Goal: Find specific page/section: Find specific page/section

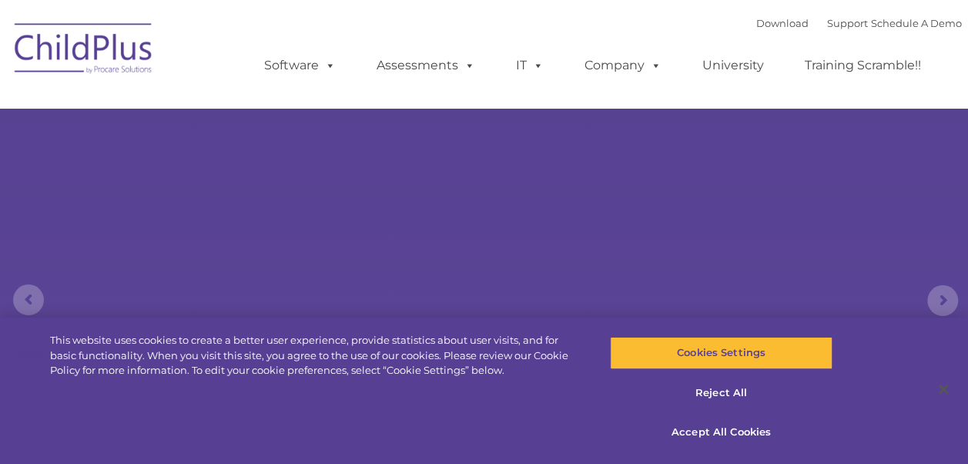
select select "MEDIUM"
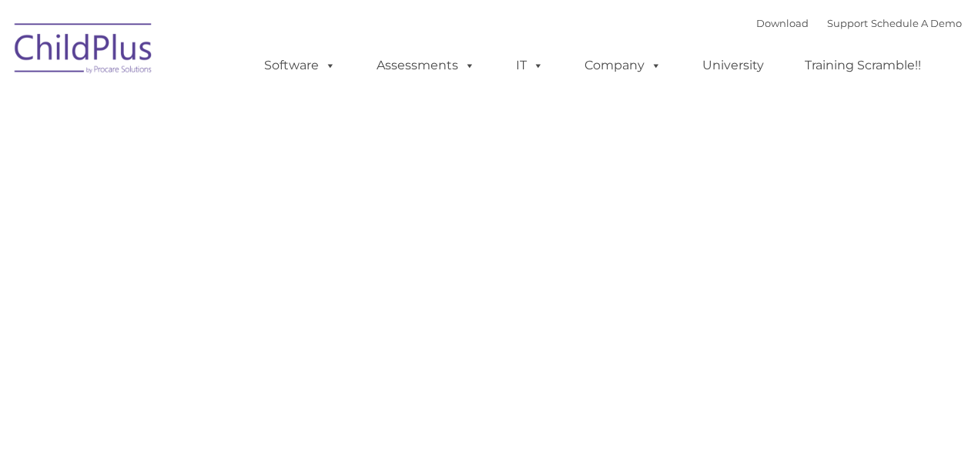
type input ""
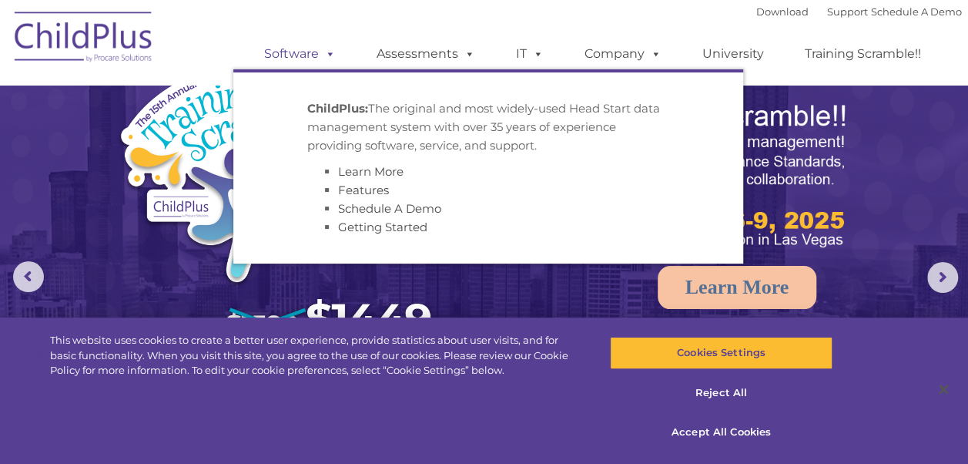
click at [330, 57] on span at bounding box center [327, 53] width 17 height 15
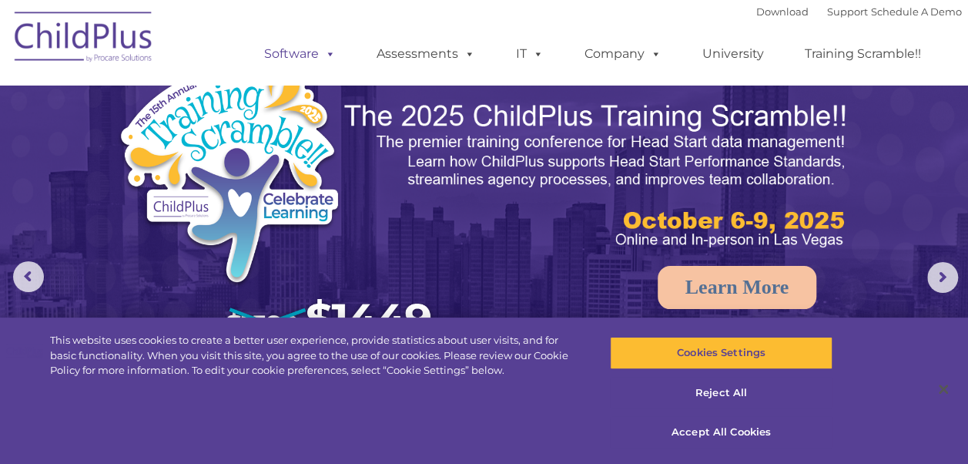
click at [330, 57] on span at bounding box center [327, 53] width 17 height 15
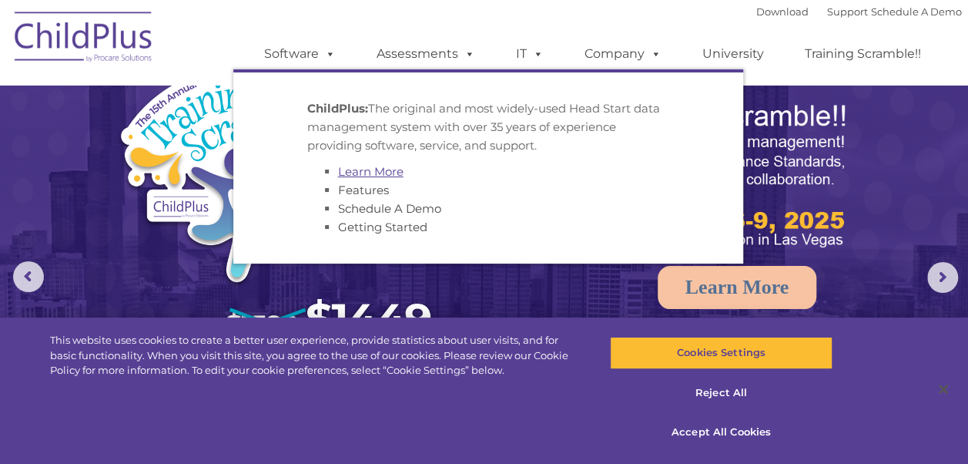
click at [373, 172] on link "Learn More" at bounding box center [370, 171] width 65 height 15
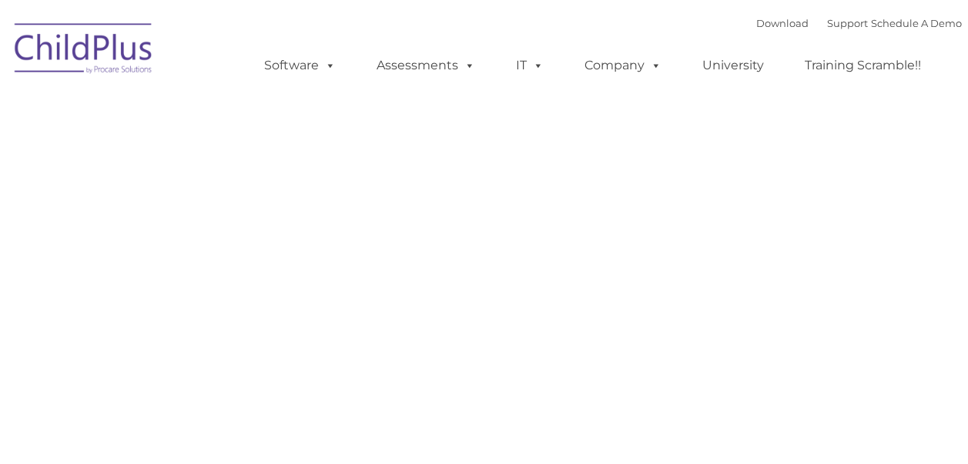
type input ""
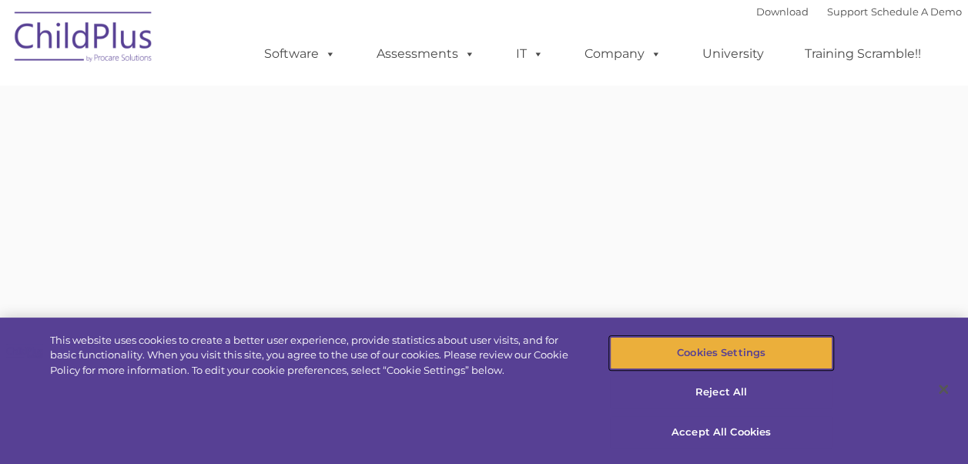
click at [721, 350] on button "Cookies Settings" at bounding box center [721, 353] width 223 height 32
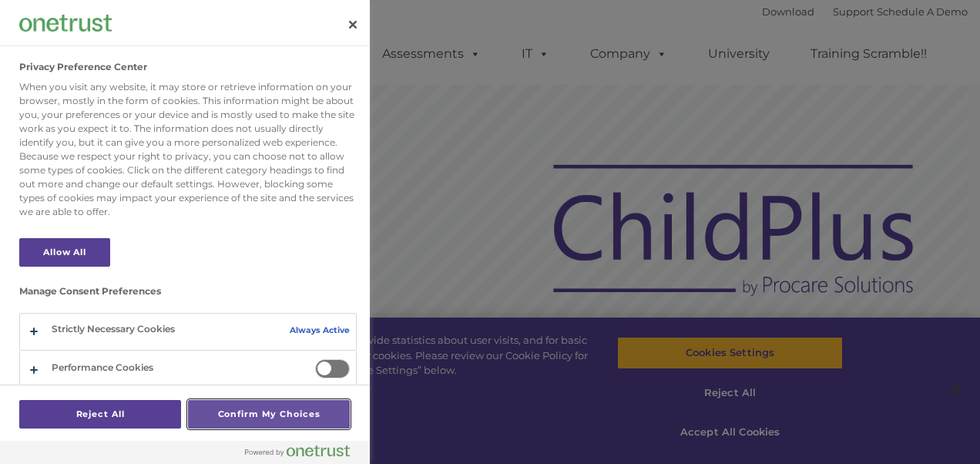
click at [258, 419] on button "Confirm My Choices" at bounding box center [269, 414] width 162 height 28
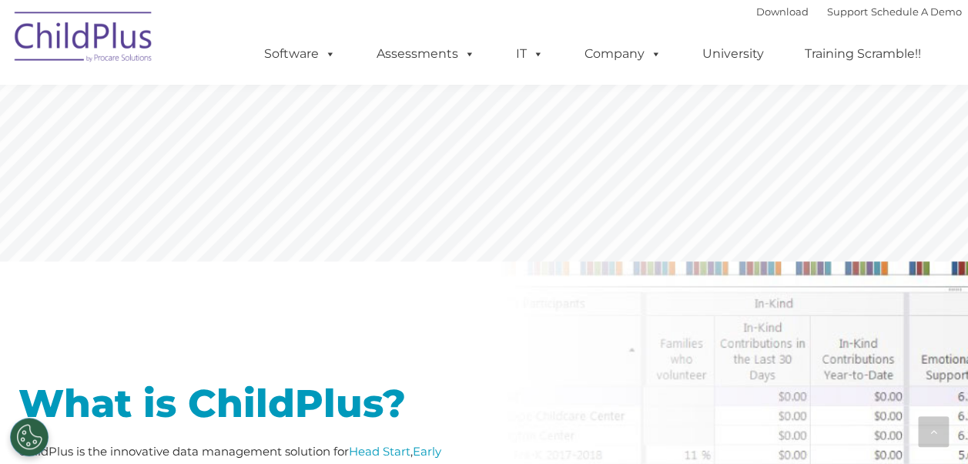
scroll to position [355, 0]
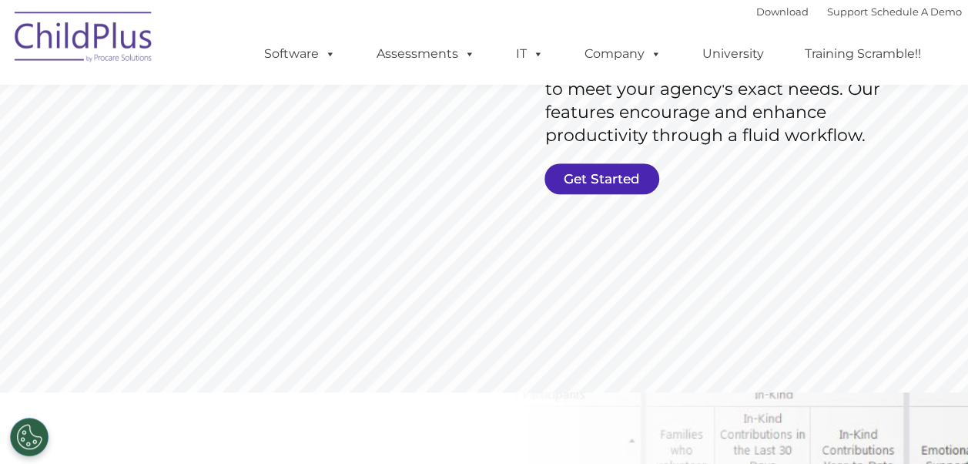
click at [595, 174] on link "Get Started" at bounding box center [602, 178] width 115 height 31
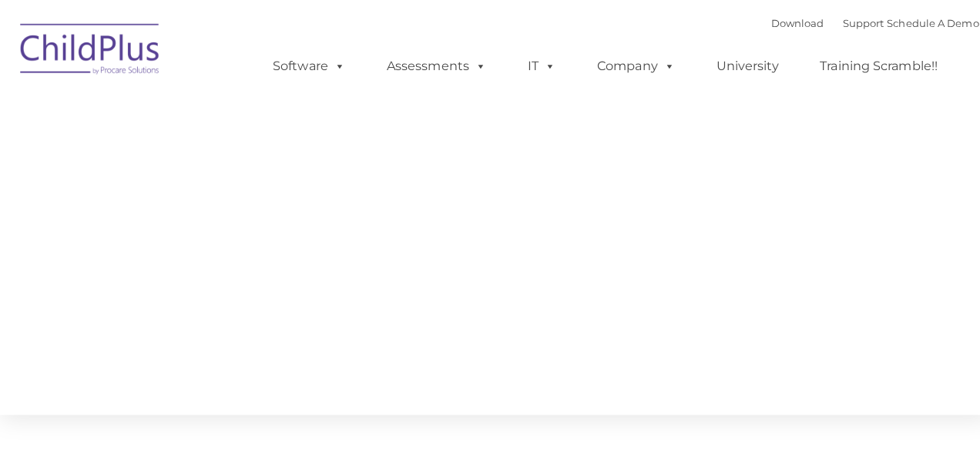
type input ""
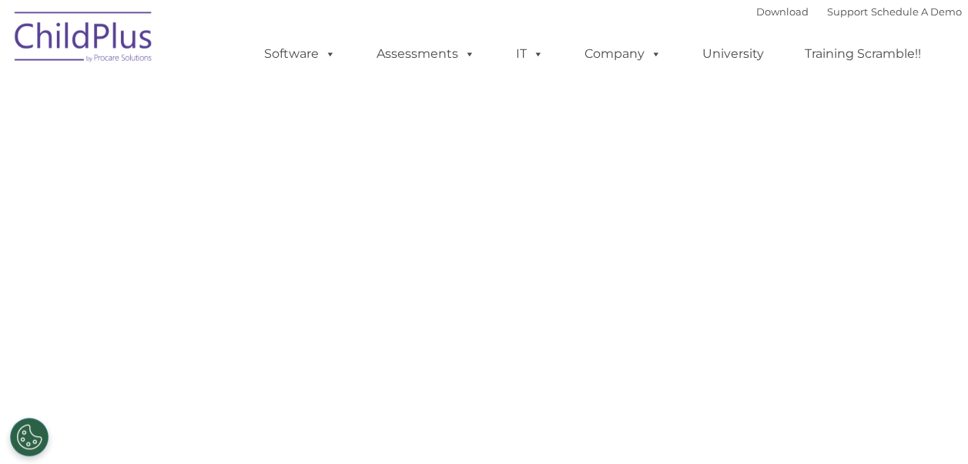
select select "MEDIUM"
